Goal: Navigation & Orientation: Understand site structure

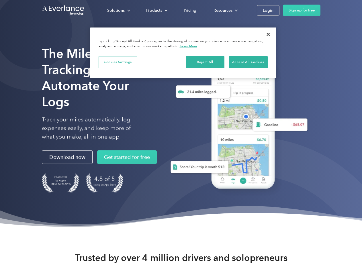
click at [118, 10] on div "Solutions" at bounding box center [115, 10] width 17 height 7
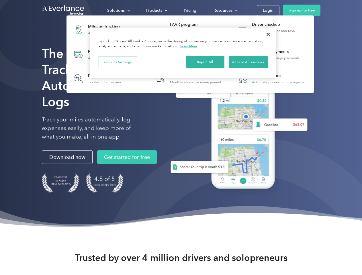
click at [156, 10] on div "Products" at bounding box center [154, 10] width 16 height 7
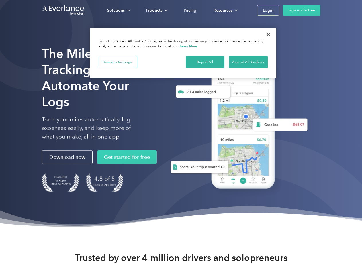
click at [225, 10] on div "Resources" at bounding box center [222, 10] width 19 height 7
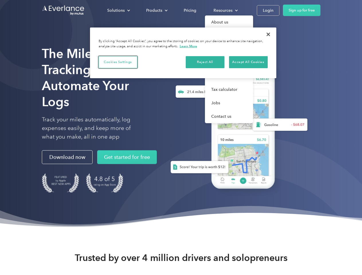
click at [118, 62] on button "Cookies Settings" at bounding box center [118, 62] width 39 height 12
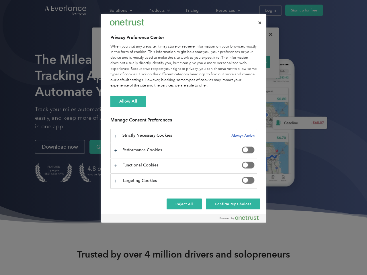
click at [205, 62] on div "When you visit any website, it may store or retrieve information on your browse…" at bounding box center [183, 66] width 147 height 45
click at [248, 62] on div "When you visit any website, it may store or retrieve information on your browse…" at bounding box center [183, 66] width 147 height 45
click at [268, 34] on div at bounding box center [183, 137] width 367 height 275
